Goal: Task Accomplishment & Management: Manage account settings

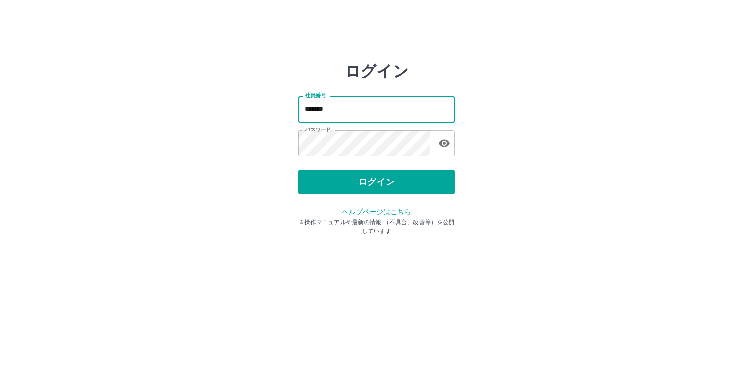
click at [352, 108] on input "*******" at bounding box center [376, 109] width 157 height 26
type input "*******"
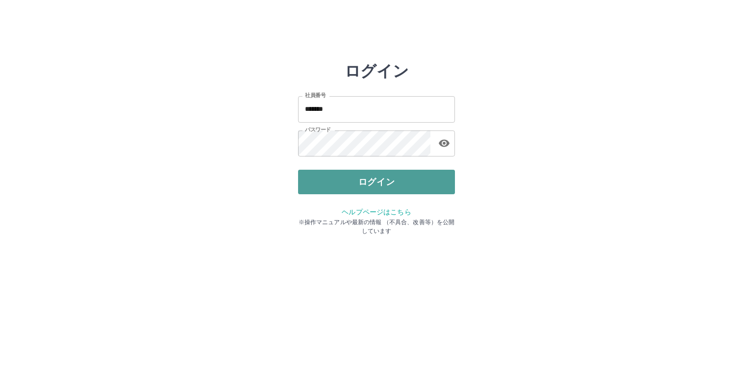
click at [351, 178] on button "ログイン" at bounding box center [376, 182] width 157 height 25
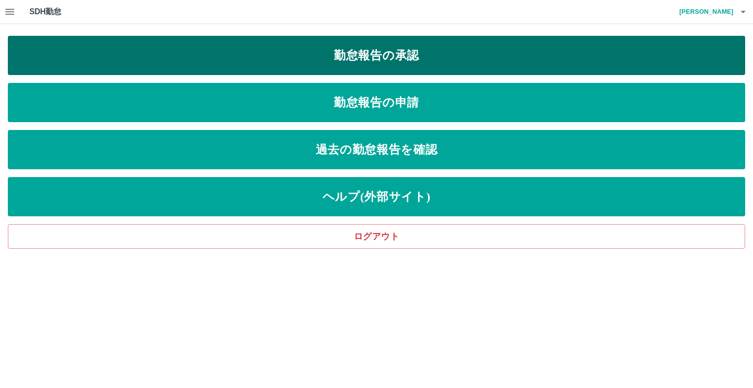
click at [422, 60] on link "勤怠報告の承認" at bounding box center [376, 55] width 737 height 39
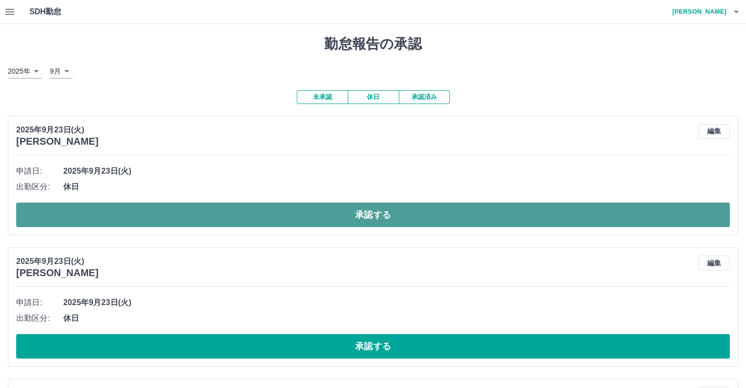
click at [375, 217] on button "承認する" at bounding box center [372, 215] width 713 height 25
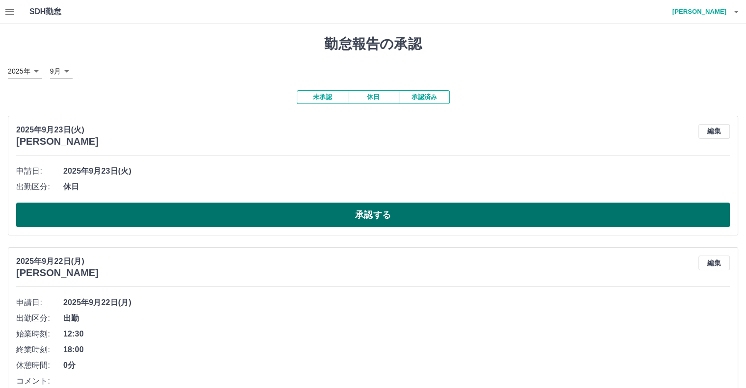
click at [384, 213] on button "承認する" at bounding box center [372, 215] width 713 height 25
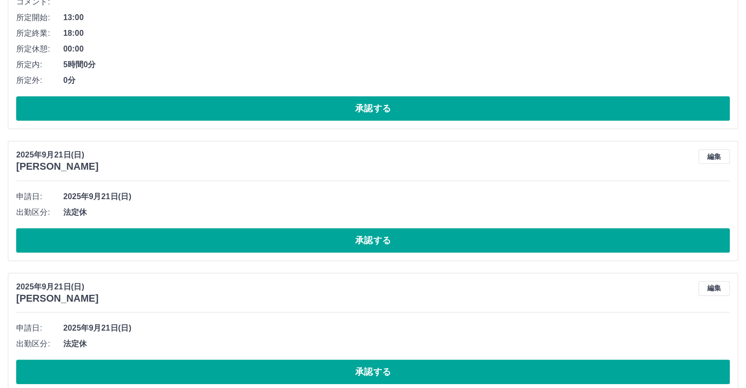
scroll to position [531, 0]
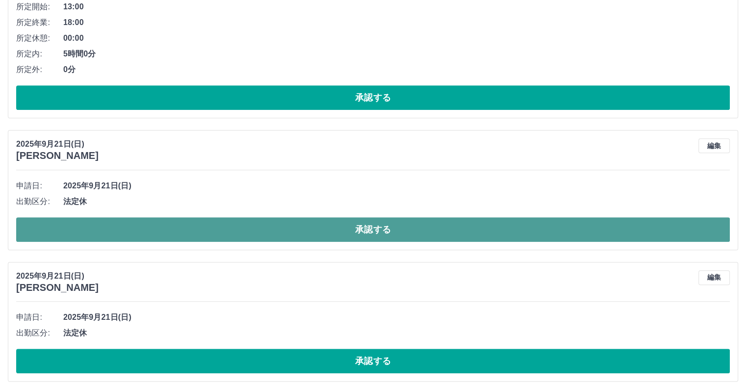
click at [398, 233] on button "承認する" at bounding box center [372, 229] width 713 height 25
click at [367, 226] on button "承認する" at bounding box center [372, 229] width 713 height 25
click at [375, 229] on button "承認する" at bounding box center [372, 229] width 713 height 25
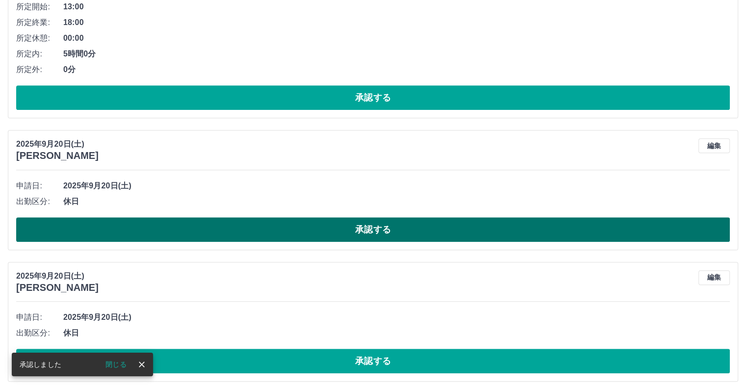
drag, startPoint x: 387, startPoint y: 232, endPoint x: 414, endPoint y: 217, distance: 31.0
click at [407, 223] on button "承認する" at bounding box center [372, 229] width 713 height 25
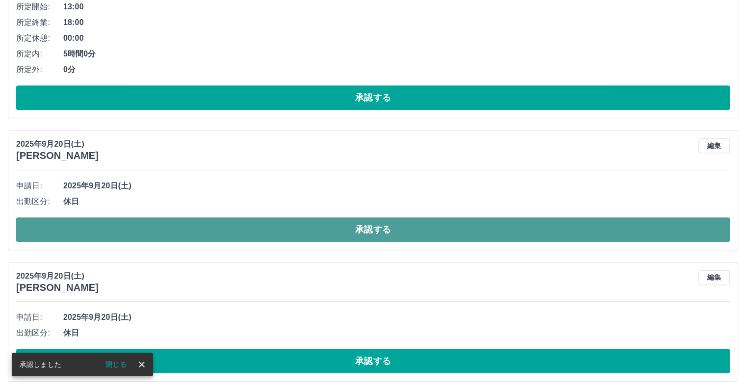
click at [361, 229] on button "承認する" at bounding box center [372, 229] width 713 height 25
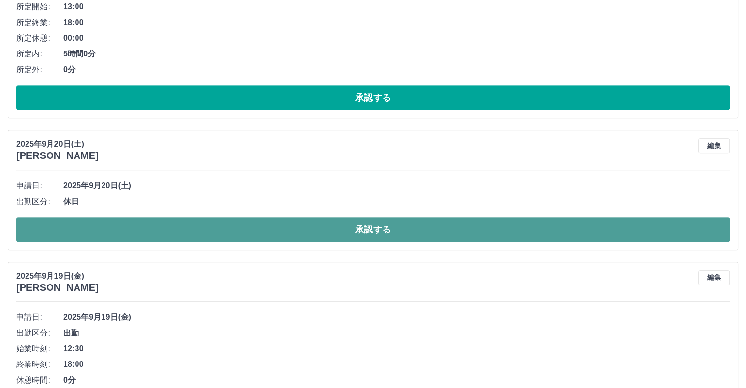
click at [365, 228] on button "承認する" at bounding box center [372, 229] width 713 height 25
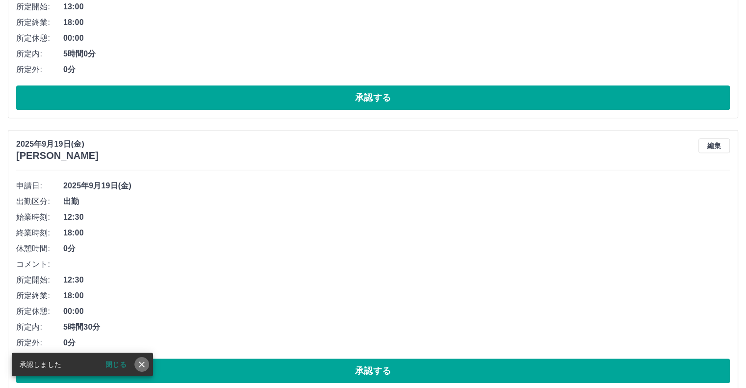
click at [146, 362] on icon "close" at bounding box center [142, 364] width 10 height 10
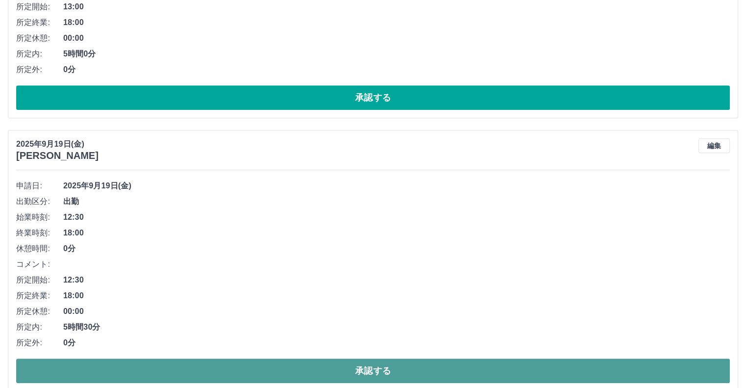
click at [389, 373] on button "承認する" at bounding box center [372, 370] width 713 height 25
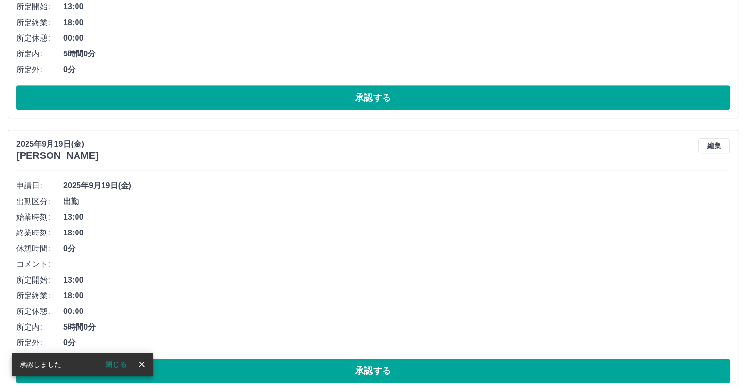
click at [139, 363] on icon "close" at bounding box center [142, 364] width 10 height 10
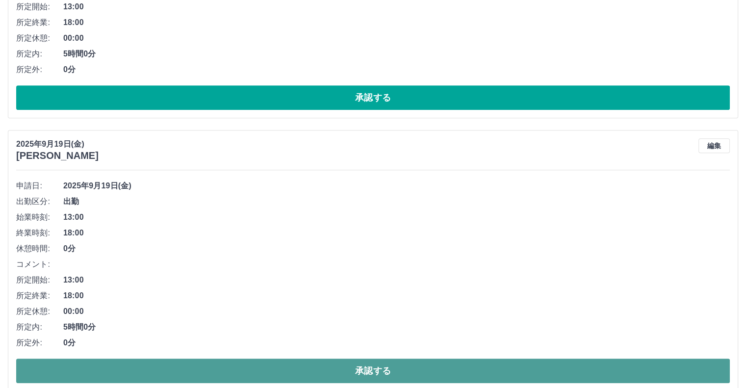
click at [318, 372] on button "承認する" at bounding box center [372, 370] width 713 height 25
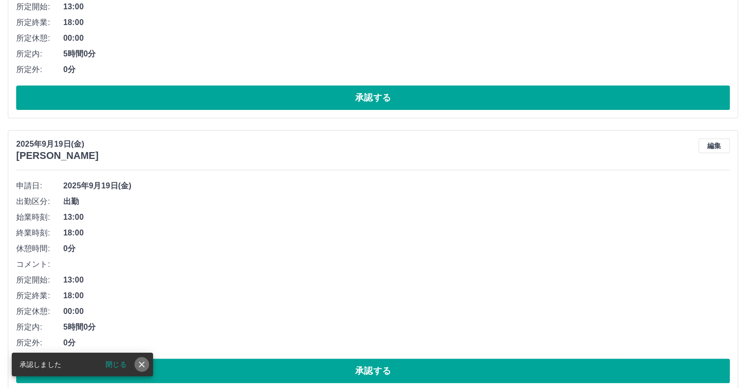
click at [139, 361] on icon "close" at bounding box center [142, 364] width 10 height 10
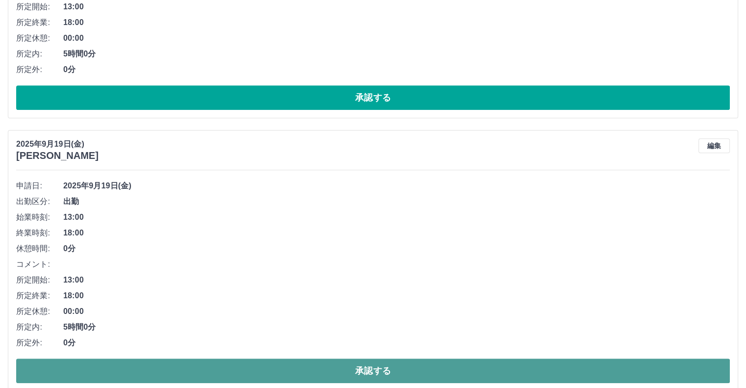
click at [361, 366] on button "承認する" at bounding box center [372, 370] width 713 height 25
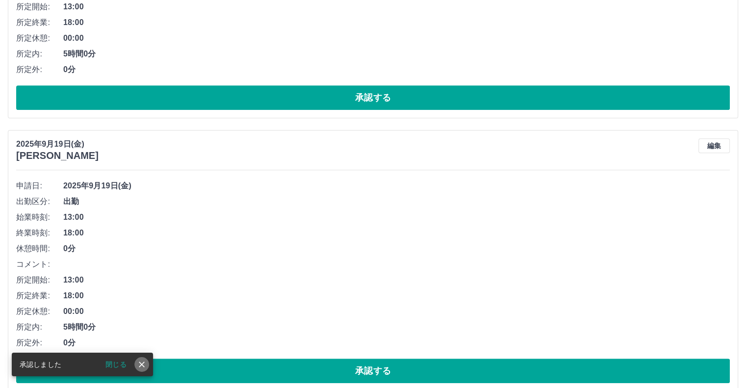
click at [144, 362] on icon "close" at bounding box center [142, 364] width 6 height 6
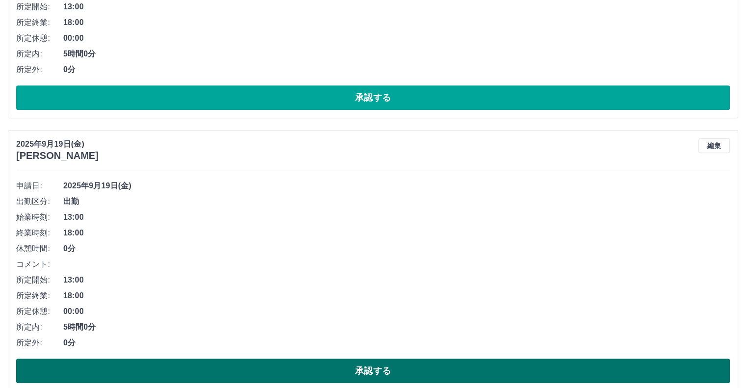
click at [370, 370] on button "承認する" at bounding box center [372, 370] width 713 height 25
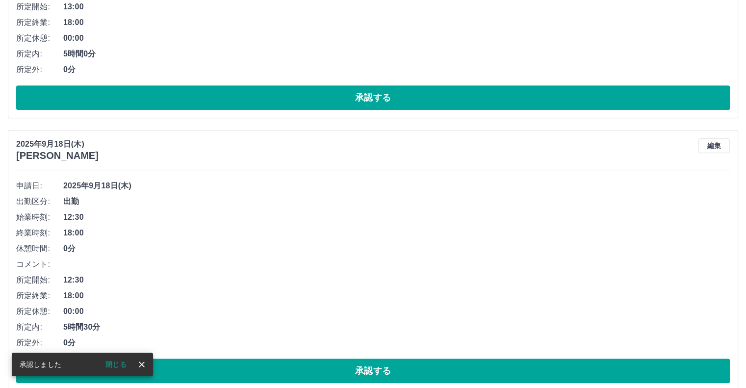
click at [140, 363] on icon "close" at bounding box center [142, 364] width 6 height 6
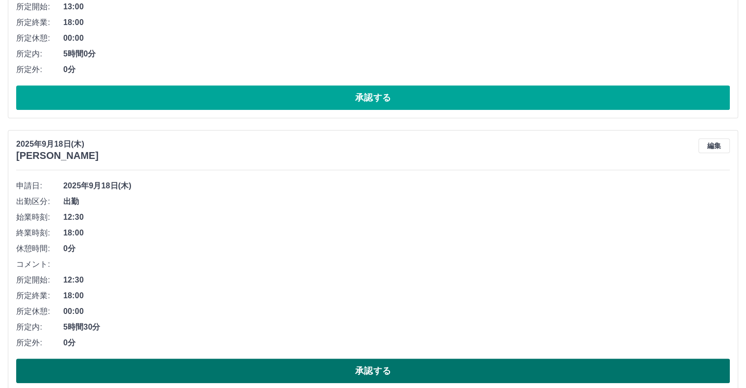
click at [384, 376] on button "承認する" at bounding box center [372, 370] width 713 height 25
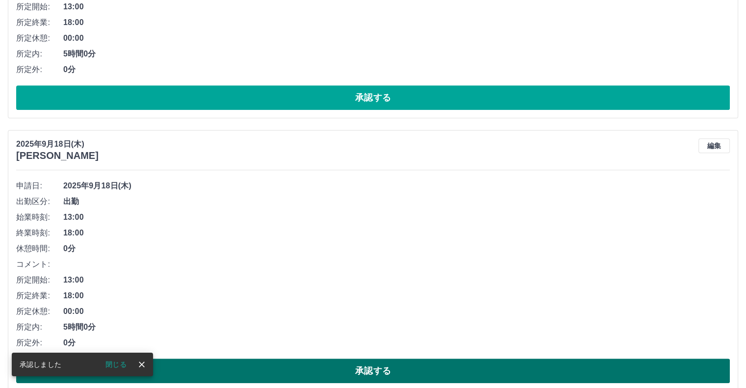
click at [357, 365] on button "承認する" at bounding box center [372, 370] width 713 height 25
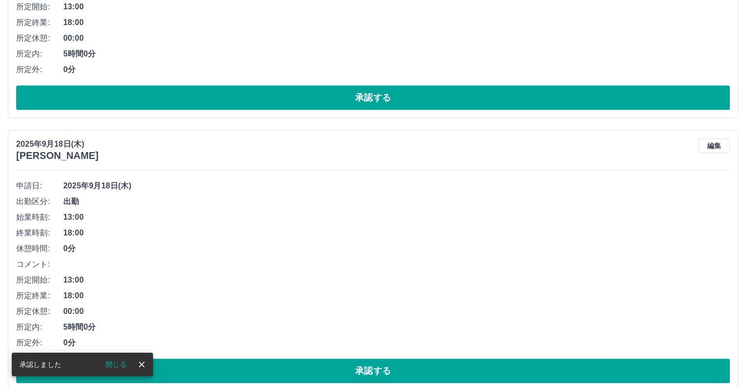
click at [139, 364] on icon "close" at bounding box center [142, 364] width 10 height 10
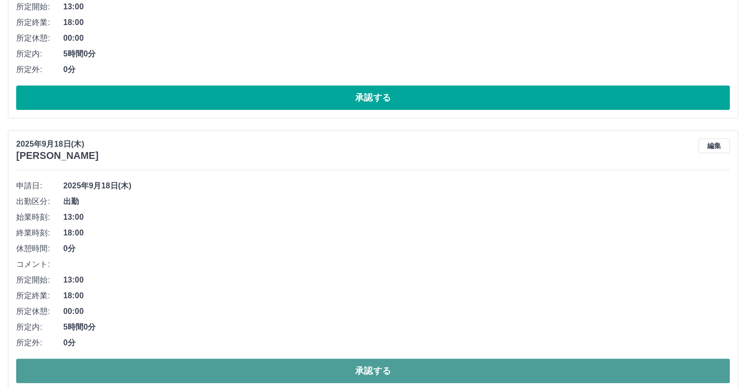
click at [397, 364] on button "承認する" at bounding box center [372, 370] width 713 height 25
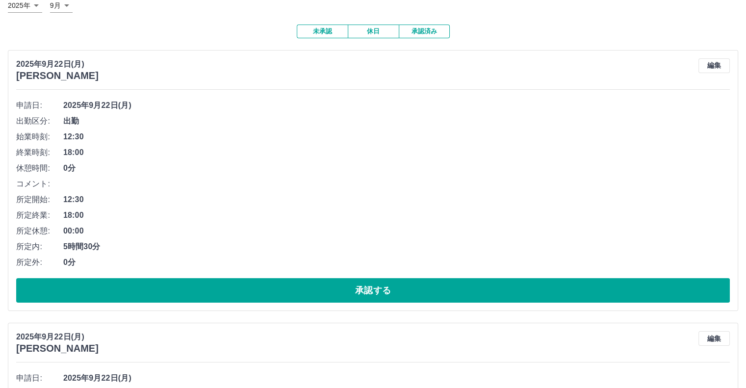
scroll to position [0, 0]
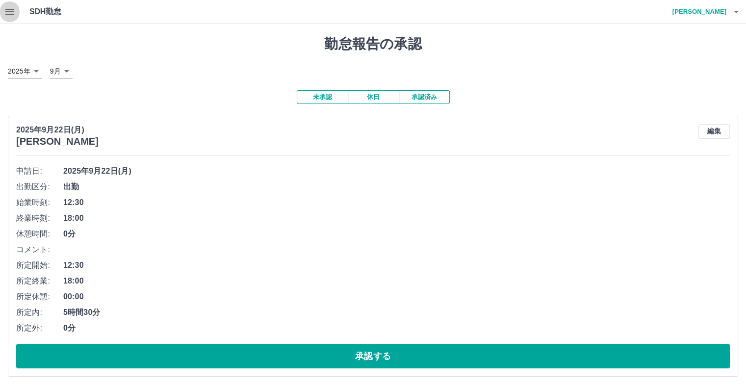
click at [8, 9] on icon "button" at bounding box center [9, 12] width 9 height 6
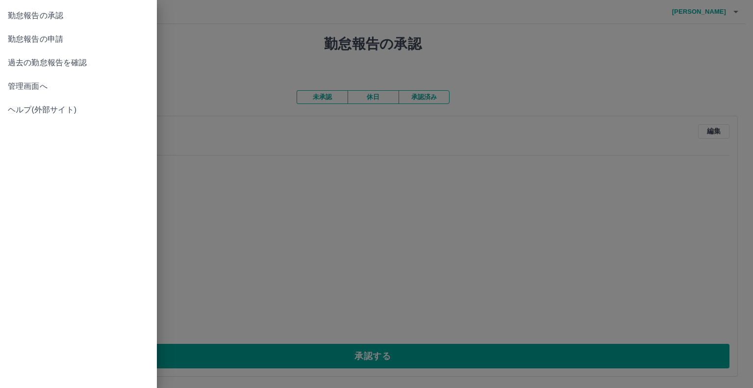
click at [47, 90] on span "管理画面へ" at bounding box center [78, 86] width 141 height 12
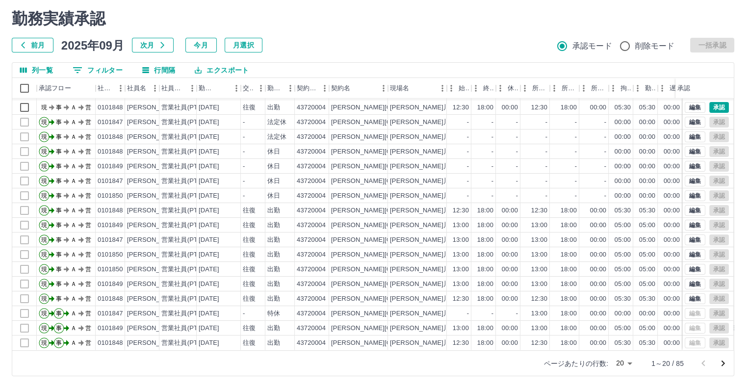
scroll to position [50, 0]
